Goal: Task Accomplishment & Management: Use online tool/utility

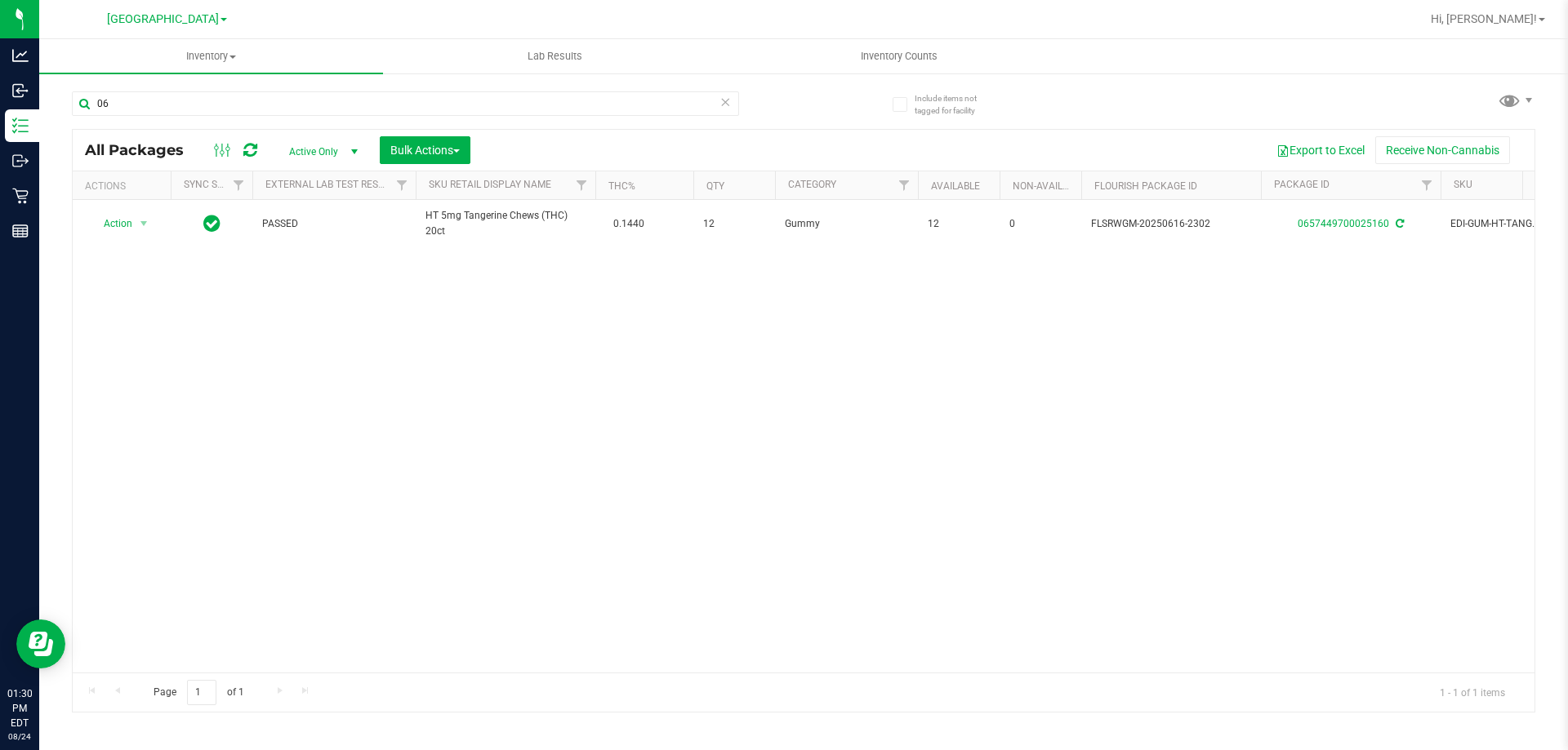
type input "0"
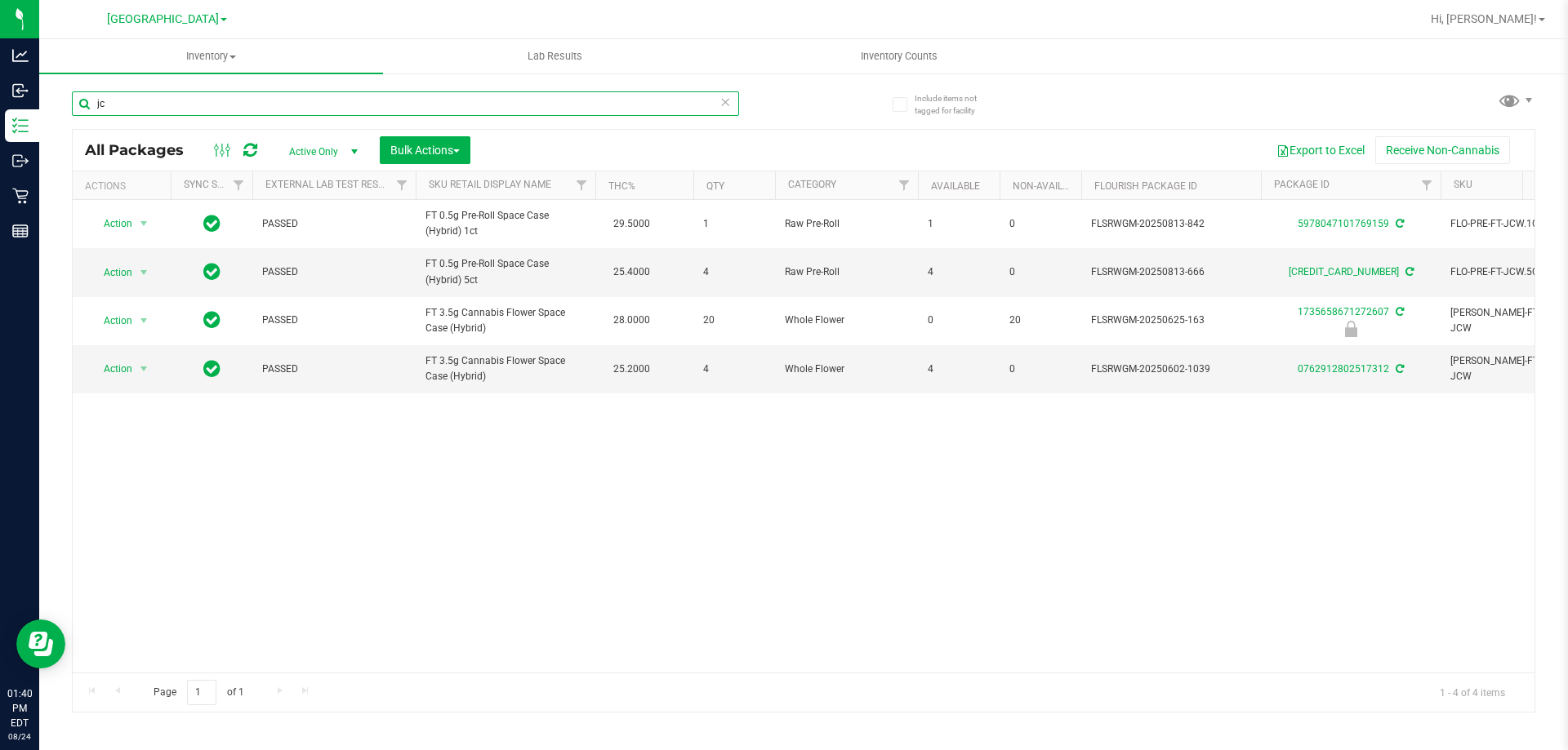
type input "j"
type input "3167503629301230"
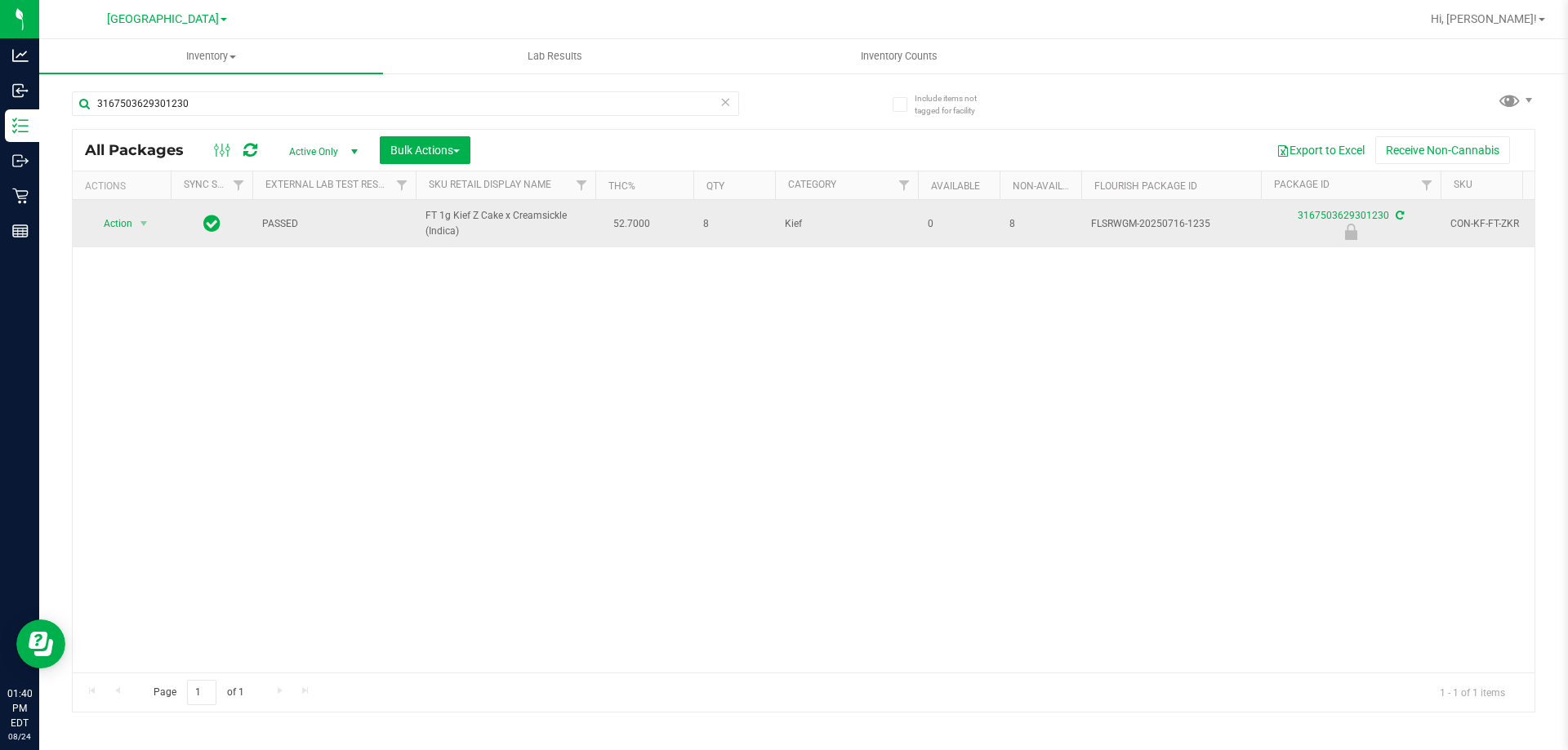
click at [99, 216] on span "Action" at bounding box center [110, 224] width 44 height 23
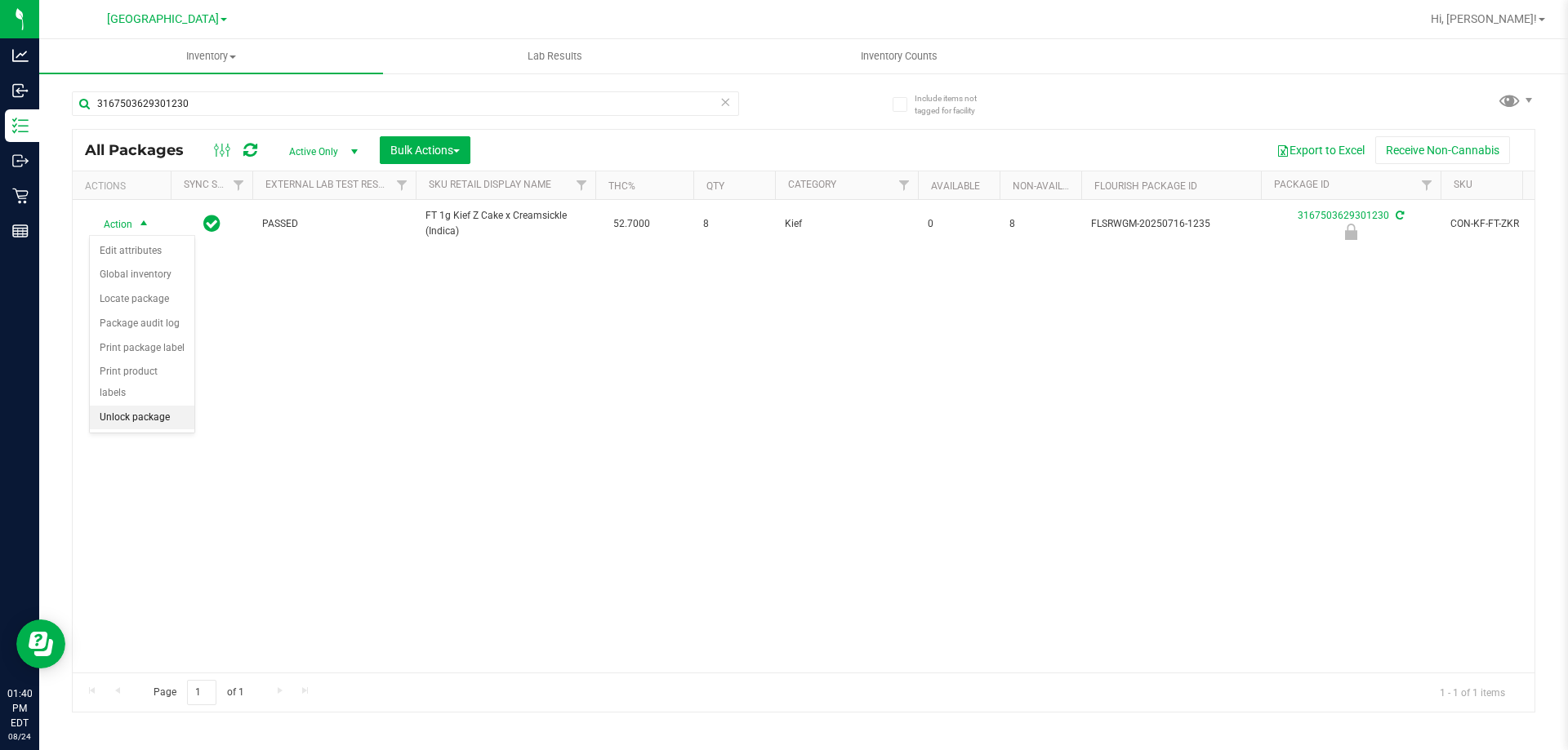
click at [136, 405] on li "Unlock package" at bounding box center [141, 417] width 105 height 24
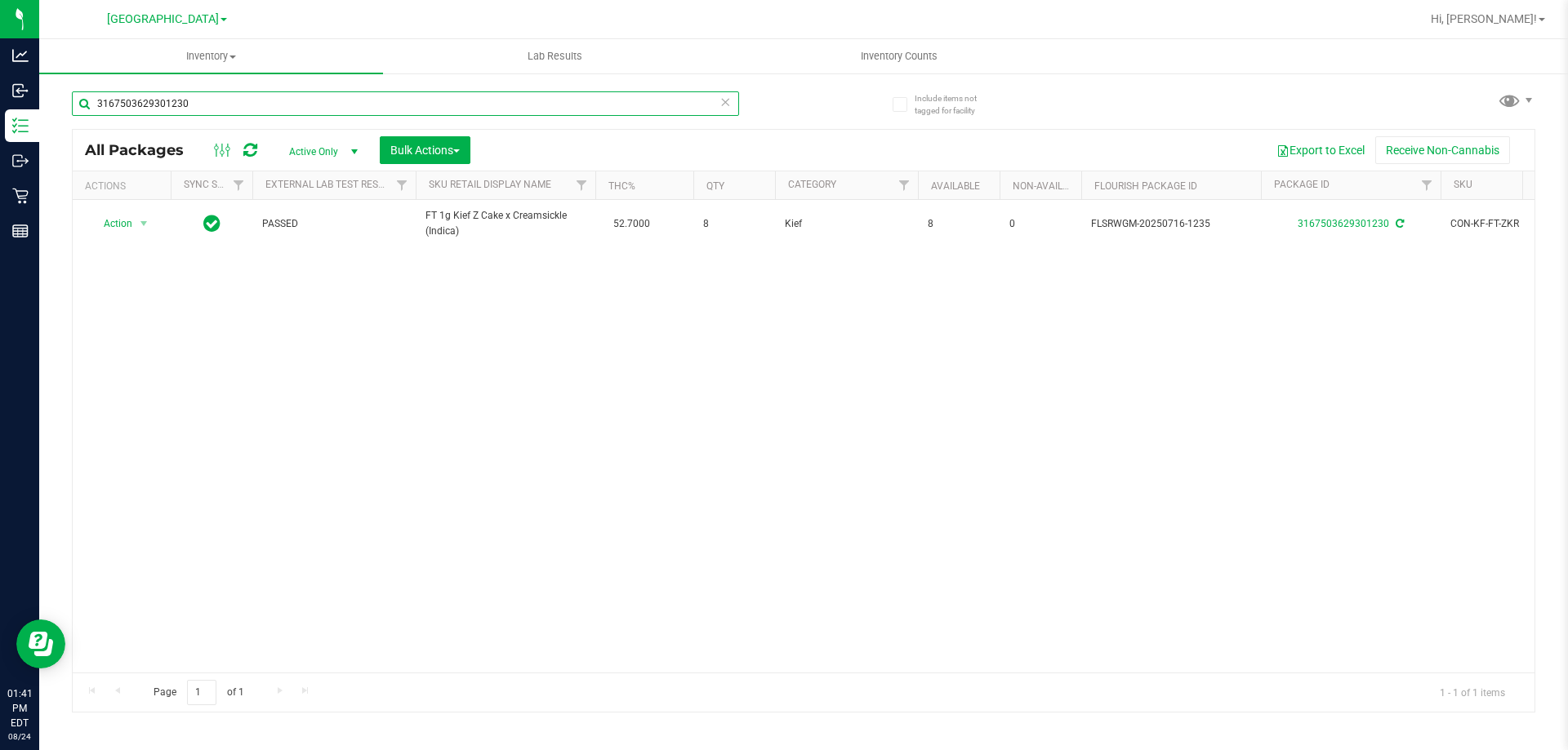
click at [406, 96] on input "3167503629301230" at bounding box center [405, 103] width 667 height 24
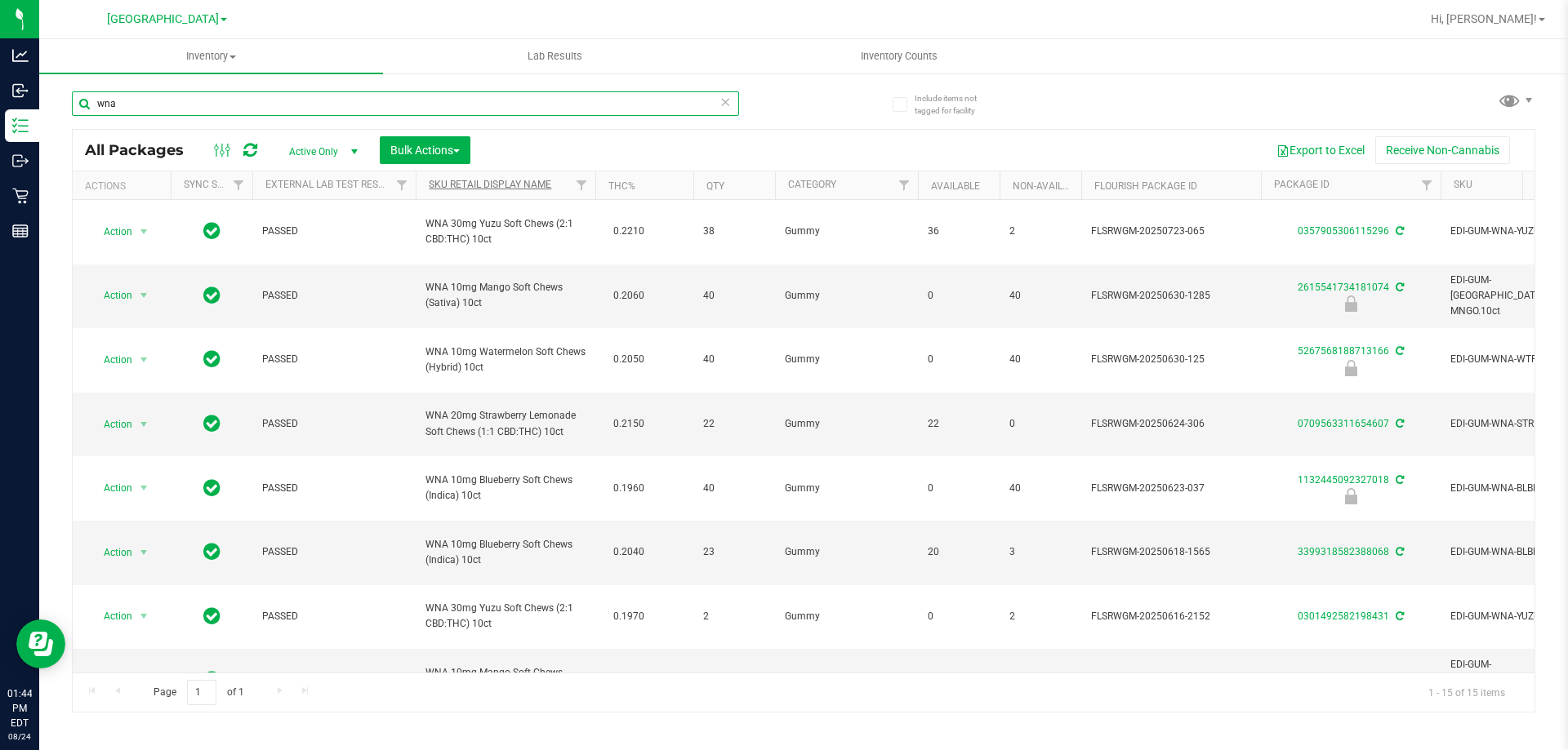
type input "wna"
click at [546, 184] on link "Sku Retail Display Name" at bounding box center [490, 184] width 123 height 12
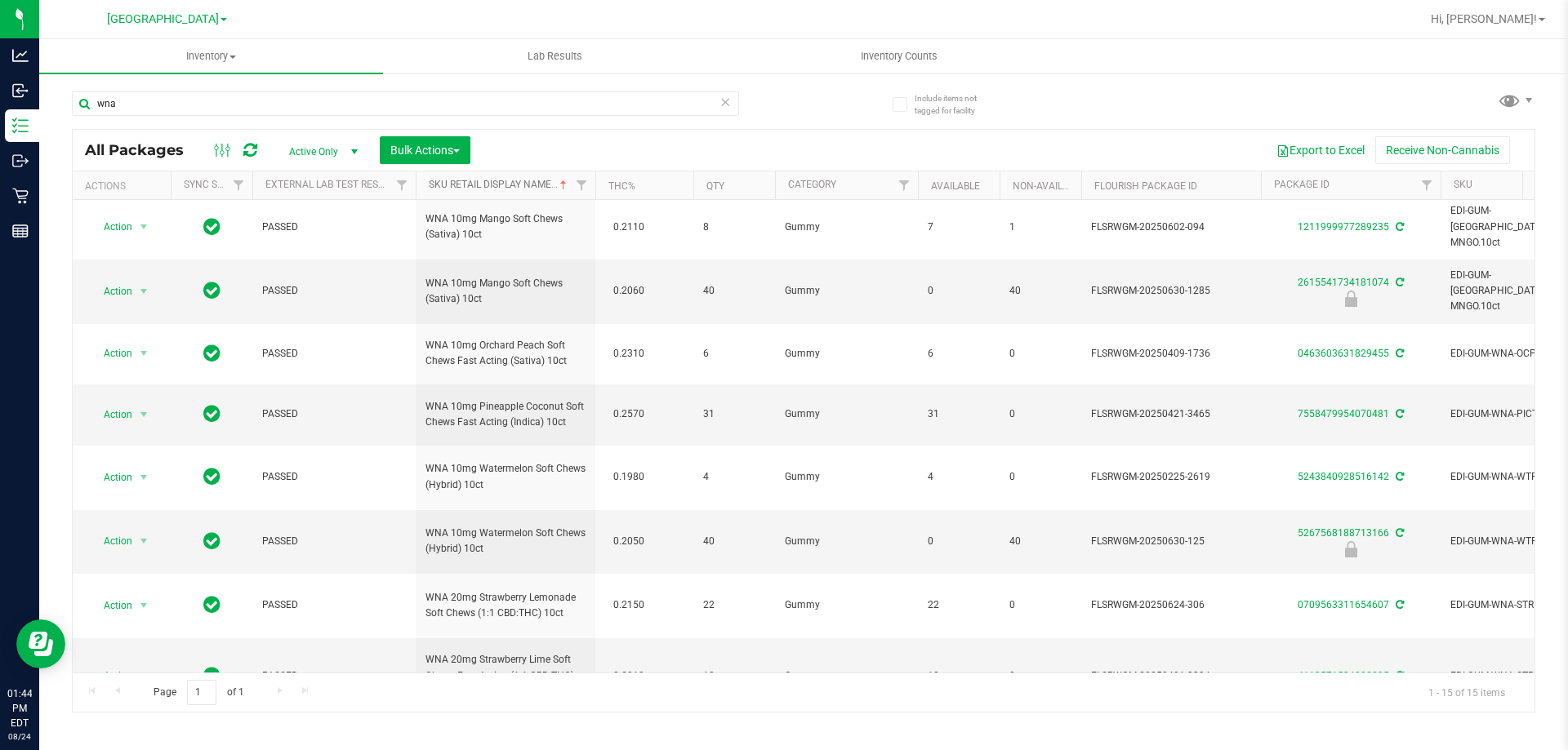
scroll to position [260, 0]
